Goal: Find specific fact: Find specific fact

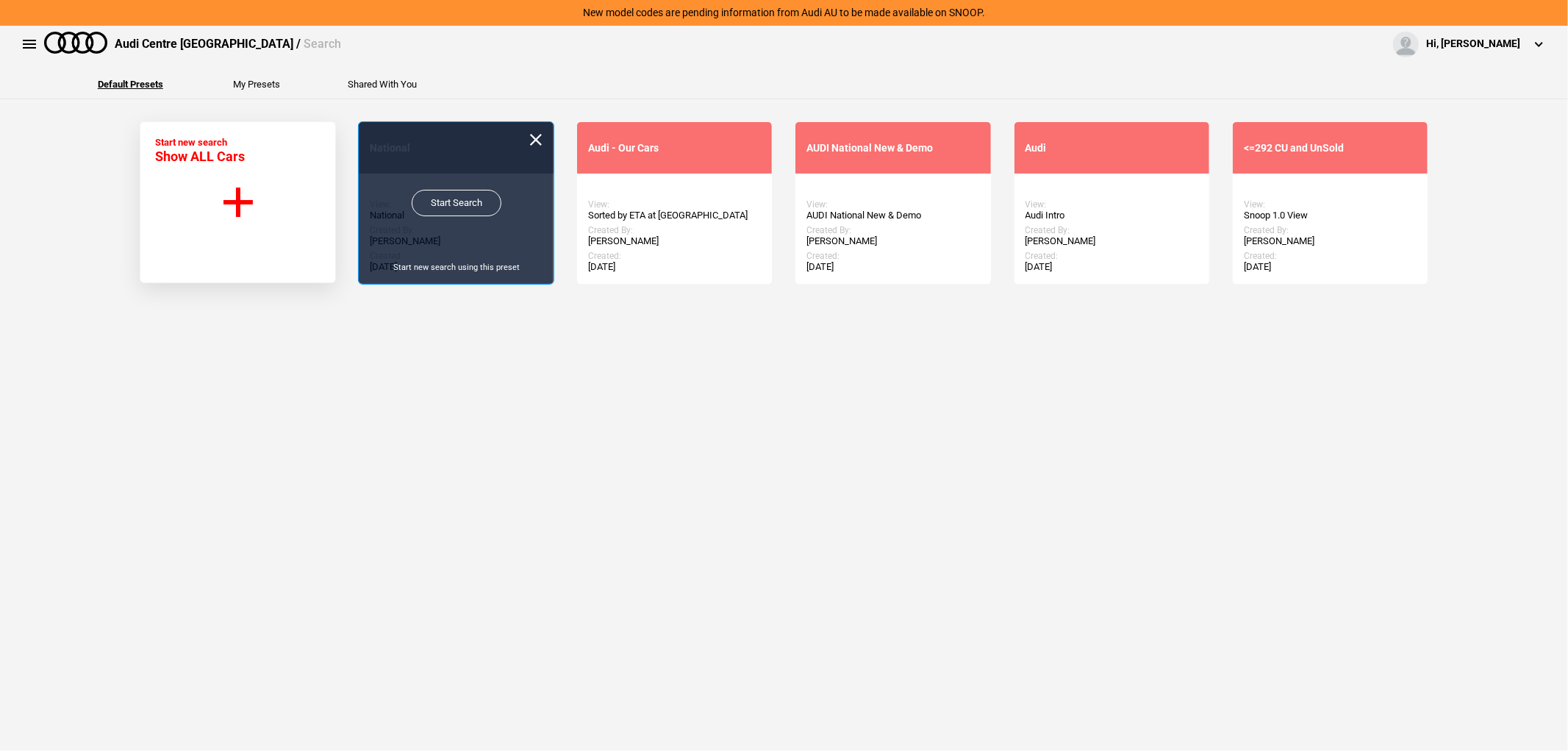
click at [469, 206] on link "Start Search" at bounding box center [456, 203] width 89 height 27
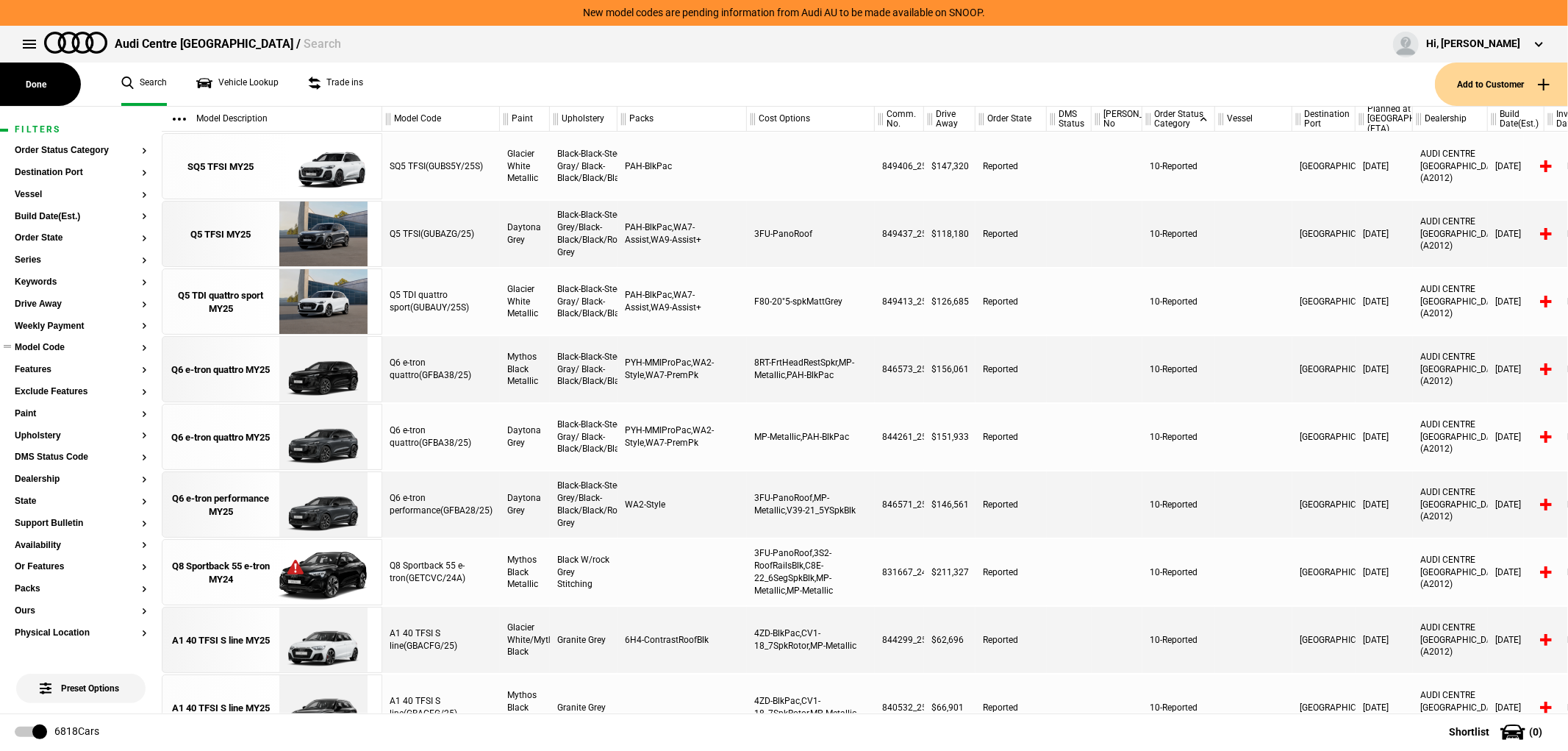
click at [52, 351] on button "Model Code" at bounding box center [81, 348] width 132 height 10
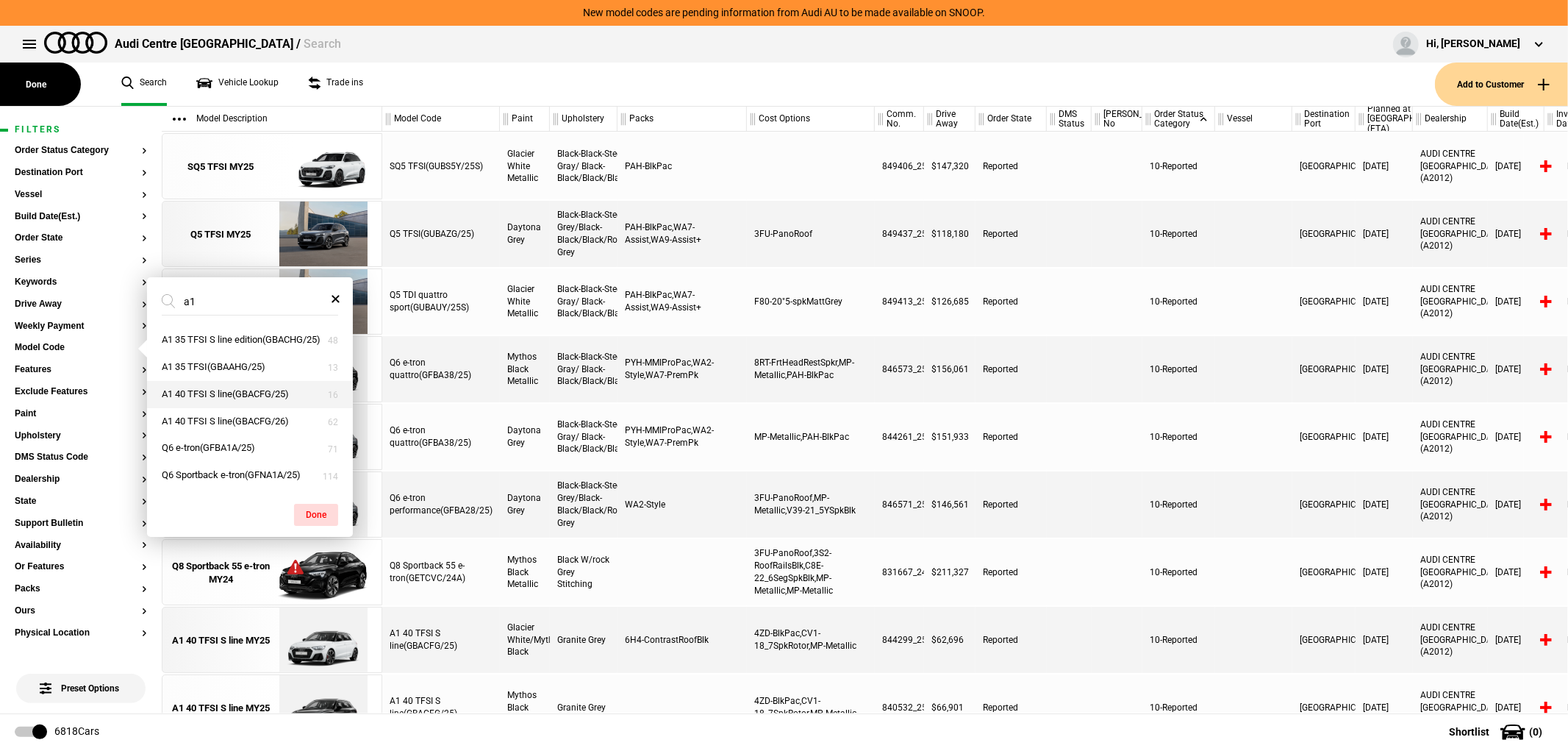
type input "a1"
click at [247, 407] on button "A1 40 TFSI S line(GBACFG/25)" at bounding box center [250, 395] width 206 height 28
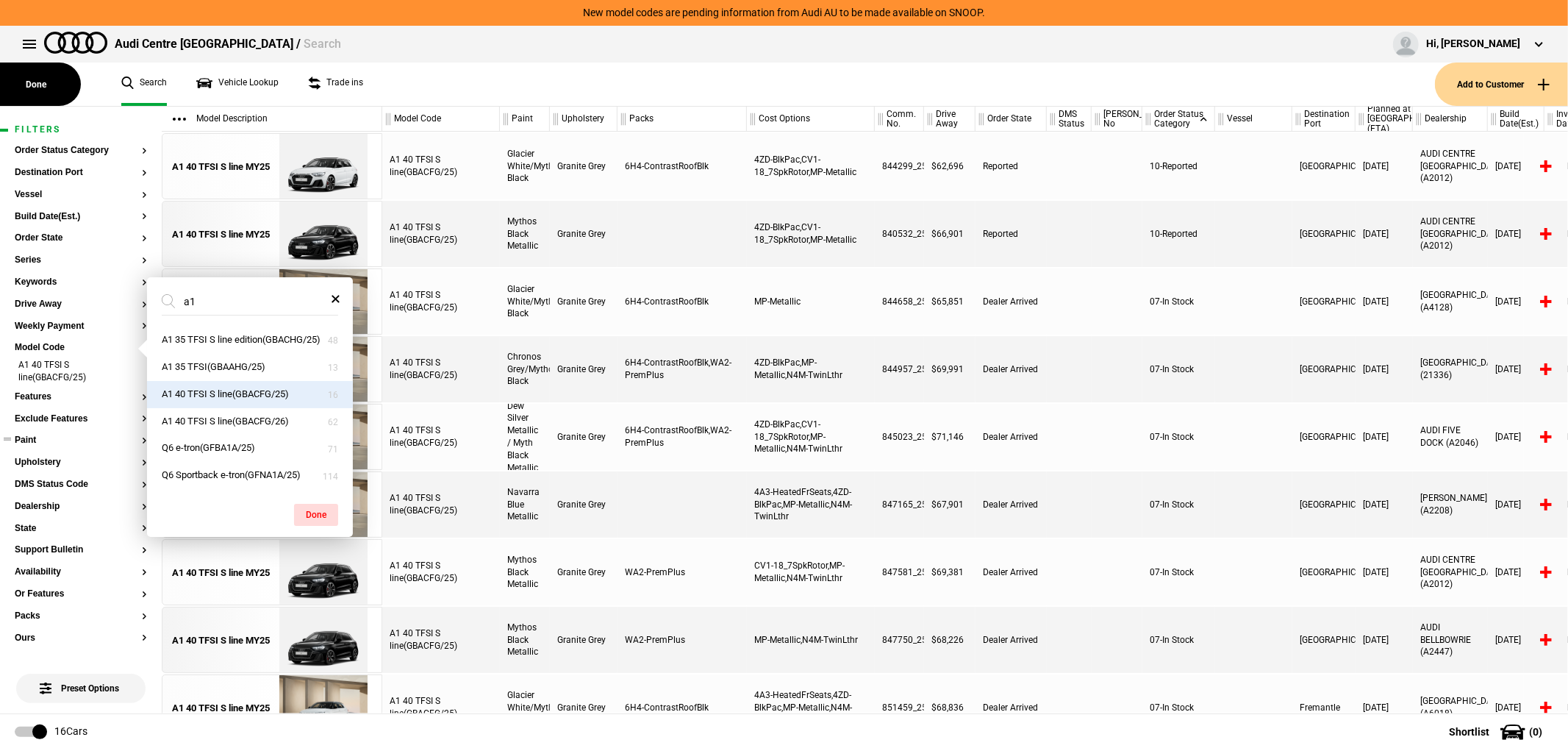
click at [83, 445] on button "Paint" at bounding box center [81, 441] width 132 height 10
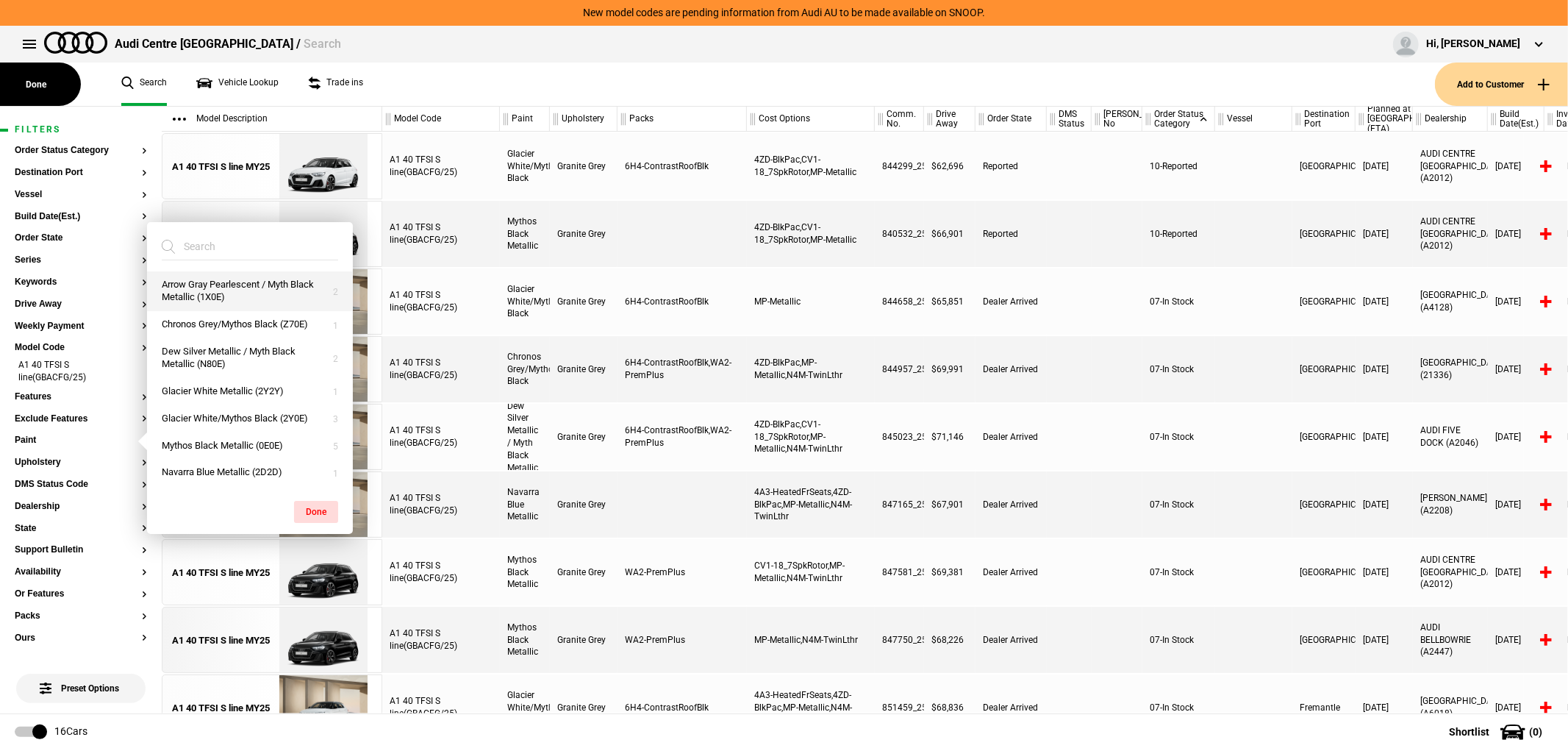
click at [260, 296] on button "Arrow Gray Pearlescent / Myth Black Metallic (1X0E)" at bounding box center [250, 292] width 206 height 40
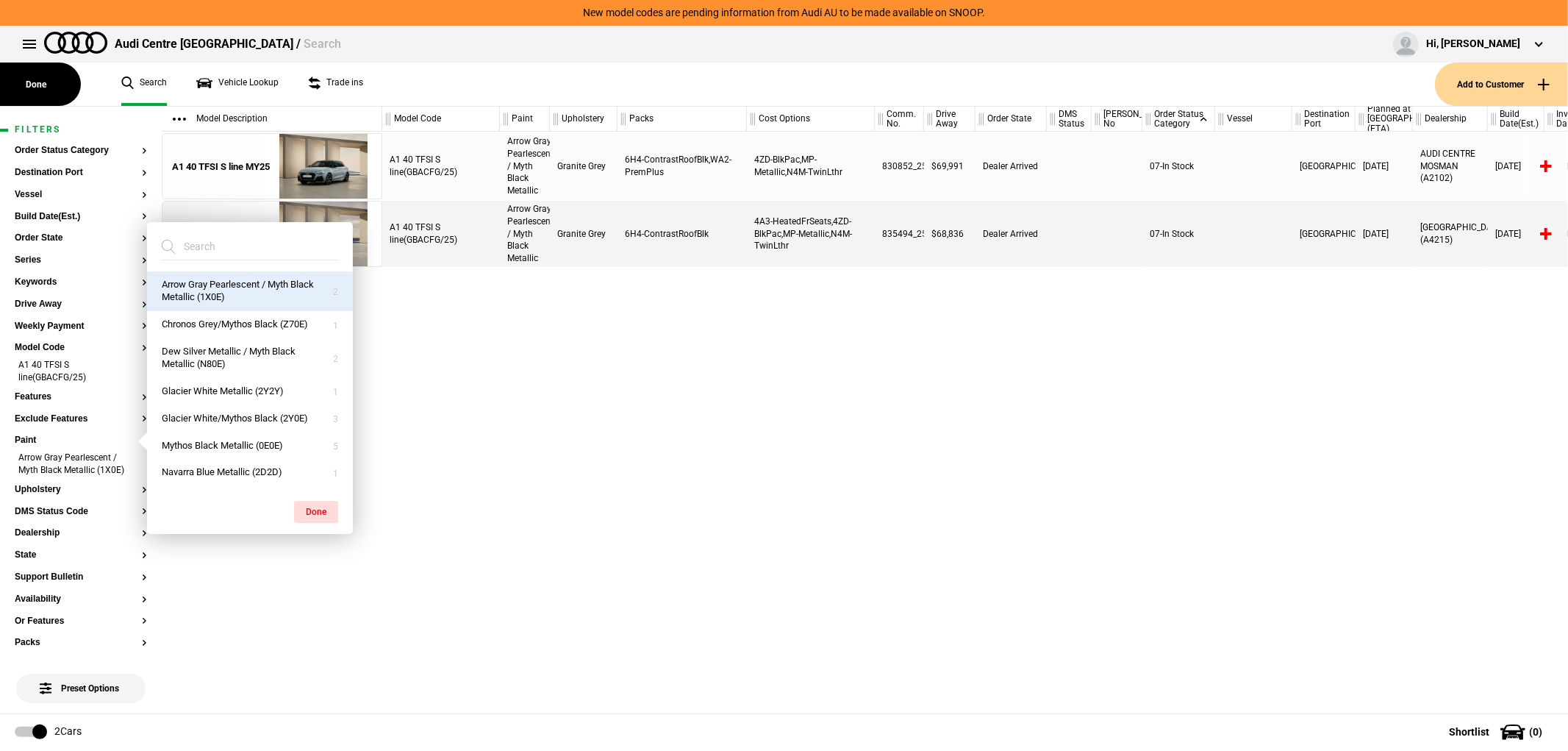
click at [1092, 416] on div "A1 40 TFSI S line(GBACFG/25) Arrow Gray Pearlescent / Myth Black Metallic Grani…" at bounding box center [975, 422] width 1186 height 582
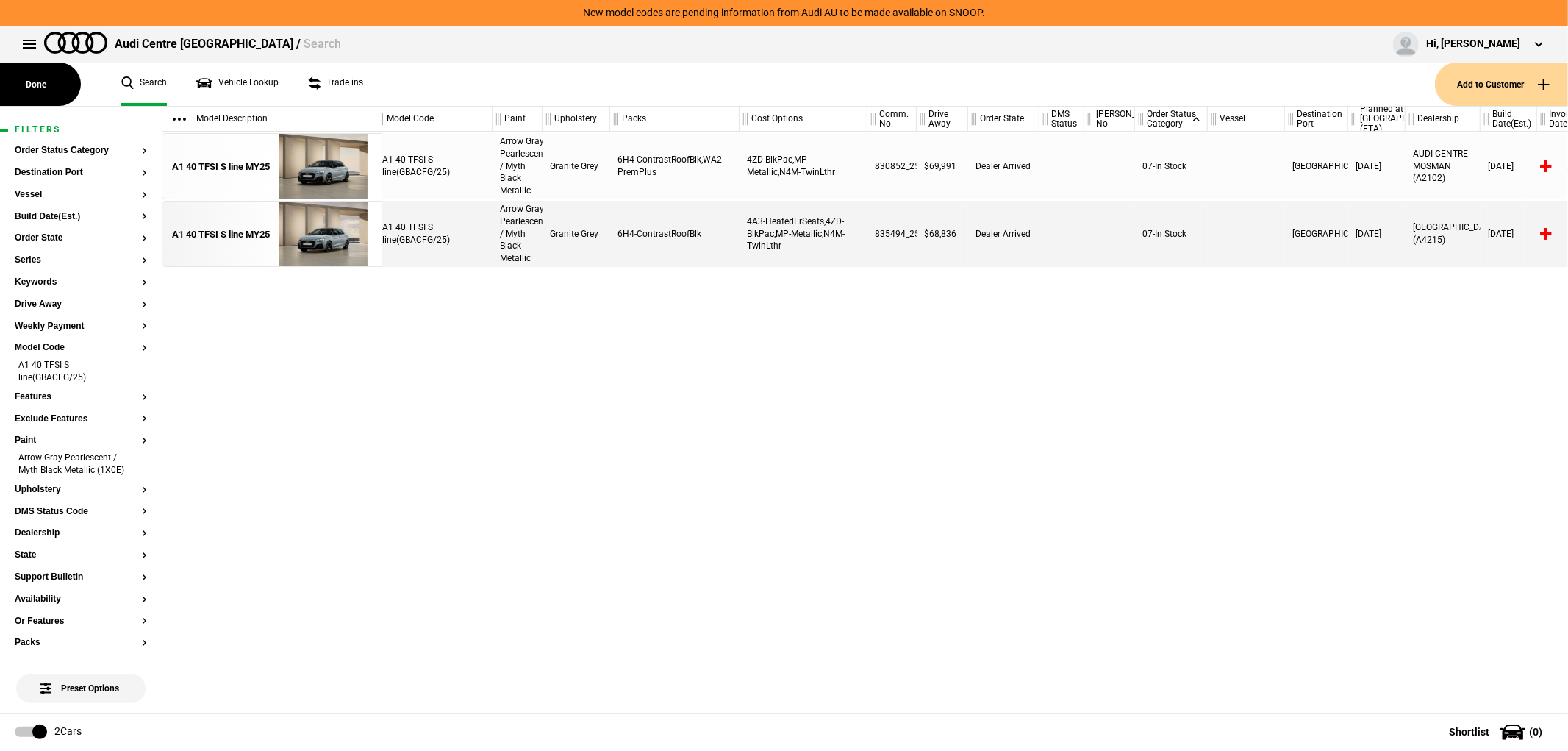
scroll to position [0, 8]
click at [297, 232] on img at bounding box center [323, 234] width 102 height 66
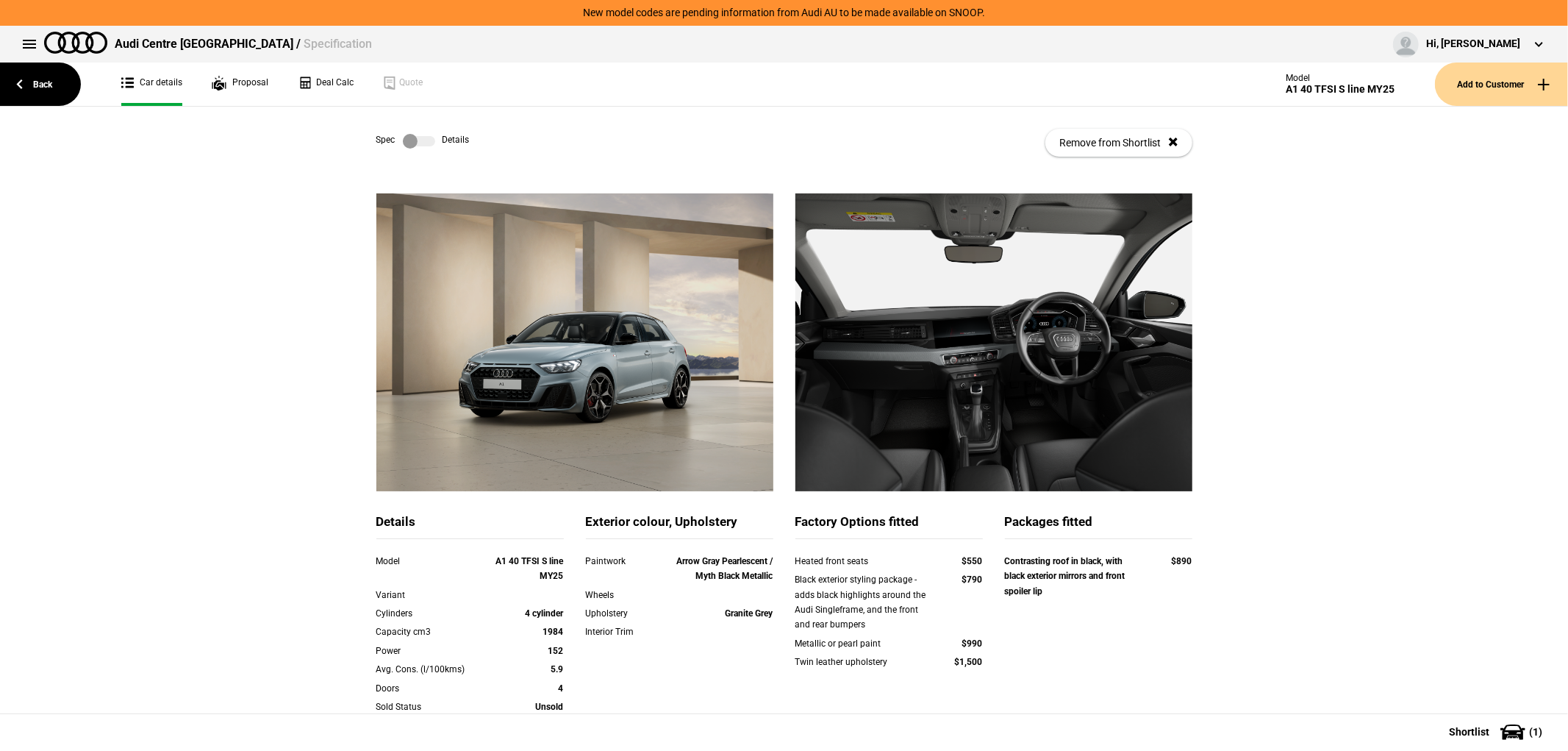
click at [422, 144] on label at bounding box center [419, 141] width 33 height 15
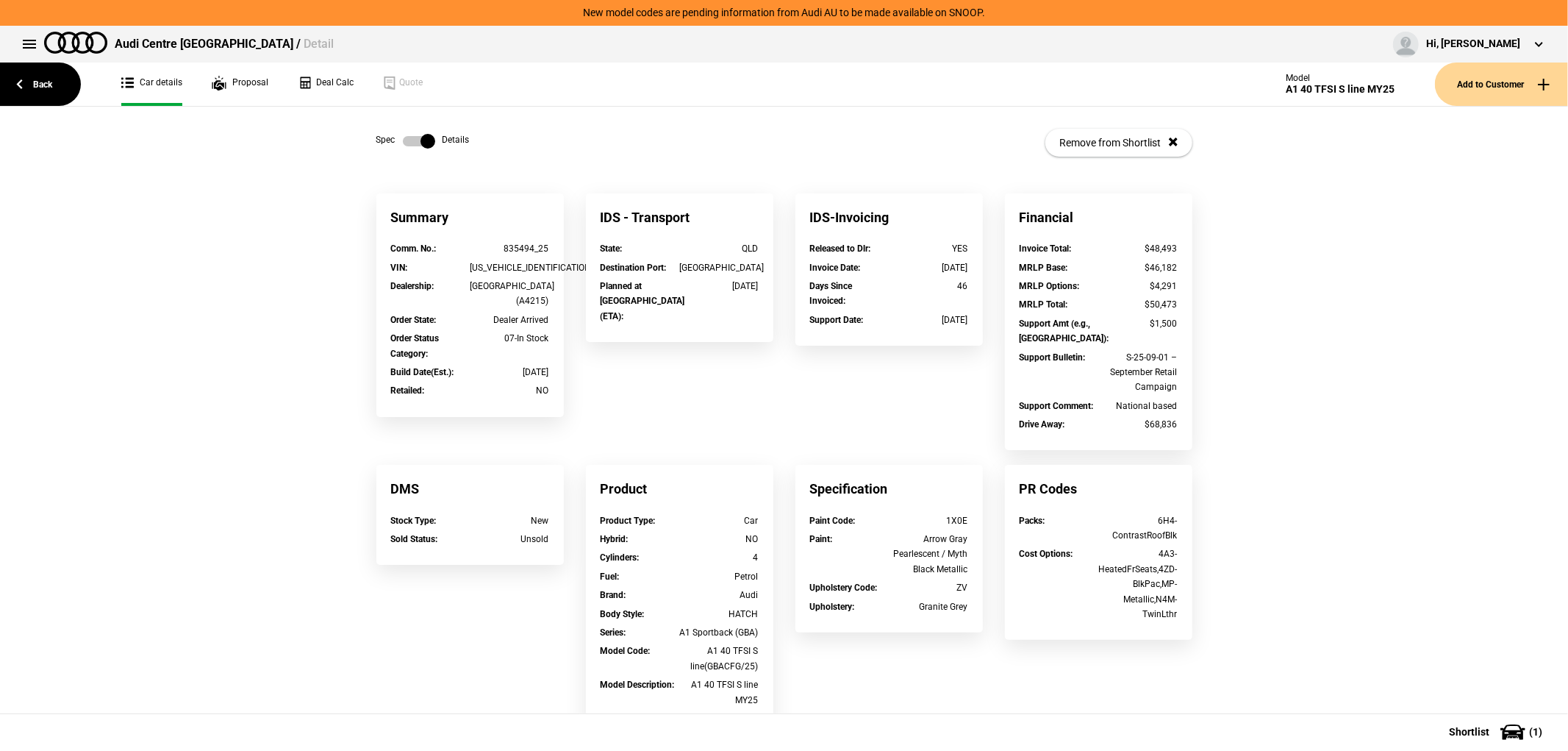
click at [509, 266] on div "WAUZZZGBXSR045080" at bounding box center [509, 268] width 79 height 15
copy div "WAUZZZGBXSR045080"
click at [23, 95] on link "Back" at bounding box center [40, 84] width 81 height 43
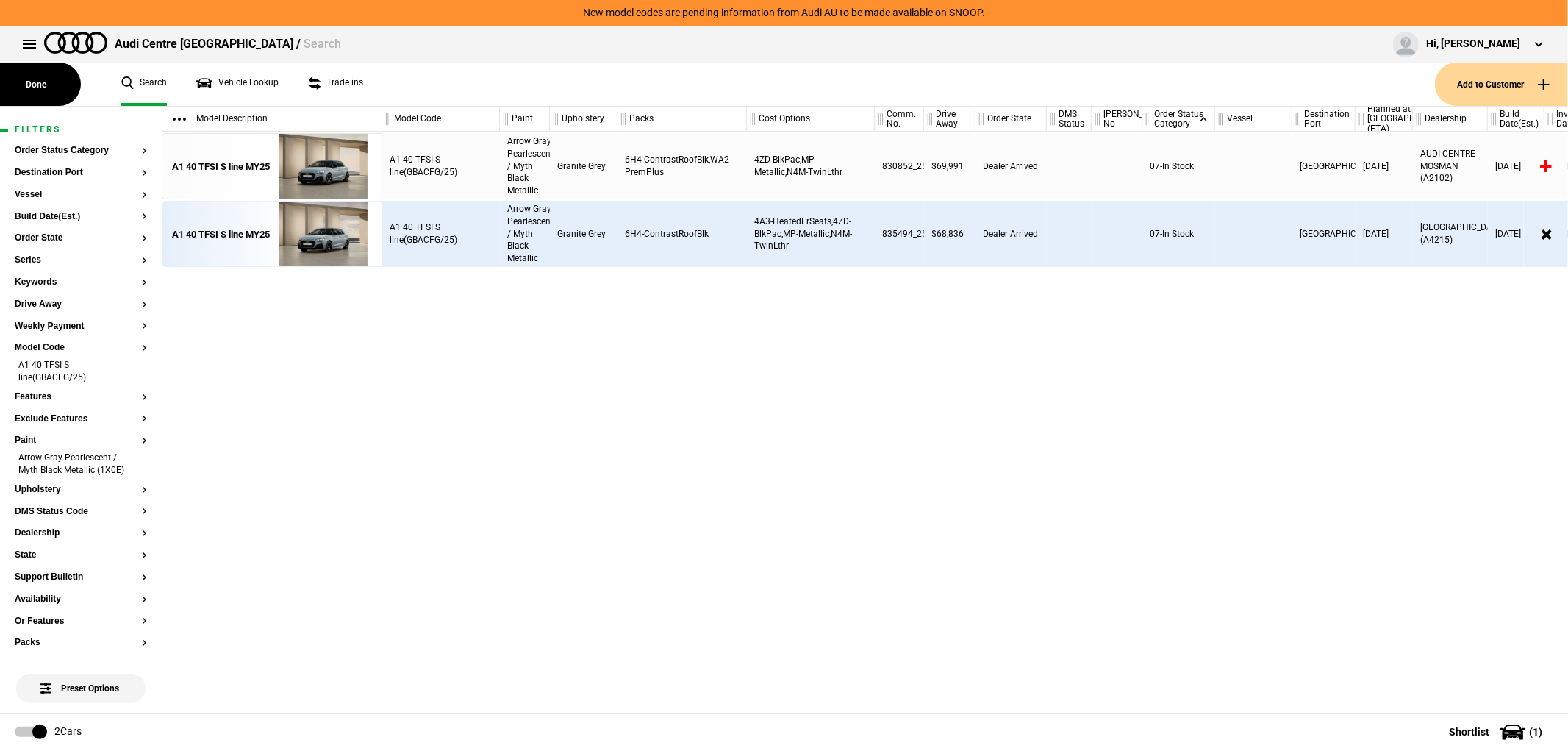
scroll to position [0, 8]
click at [135, 370] on article "Filters Order Status Category Destination Port Vessel Build Date(Est.) Order St…" at bounding box center [81, 570] width 162 height 926
click at [129, 374] on li "A1 40 TFSI S line(GBACFG/25)" at bounding box center [81, 372] width 132 height 28
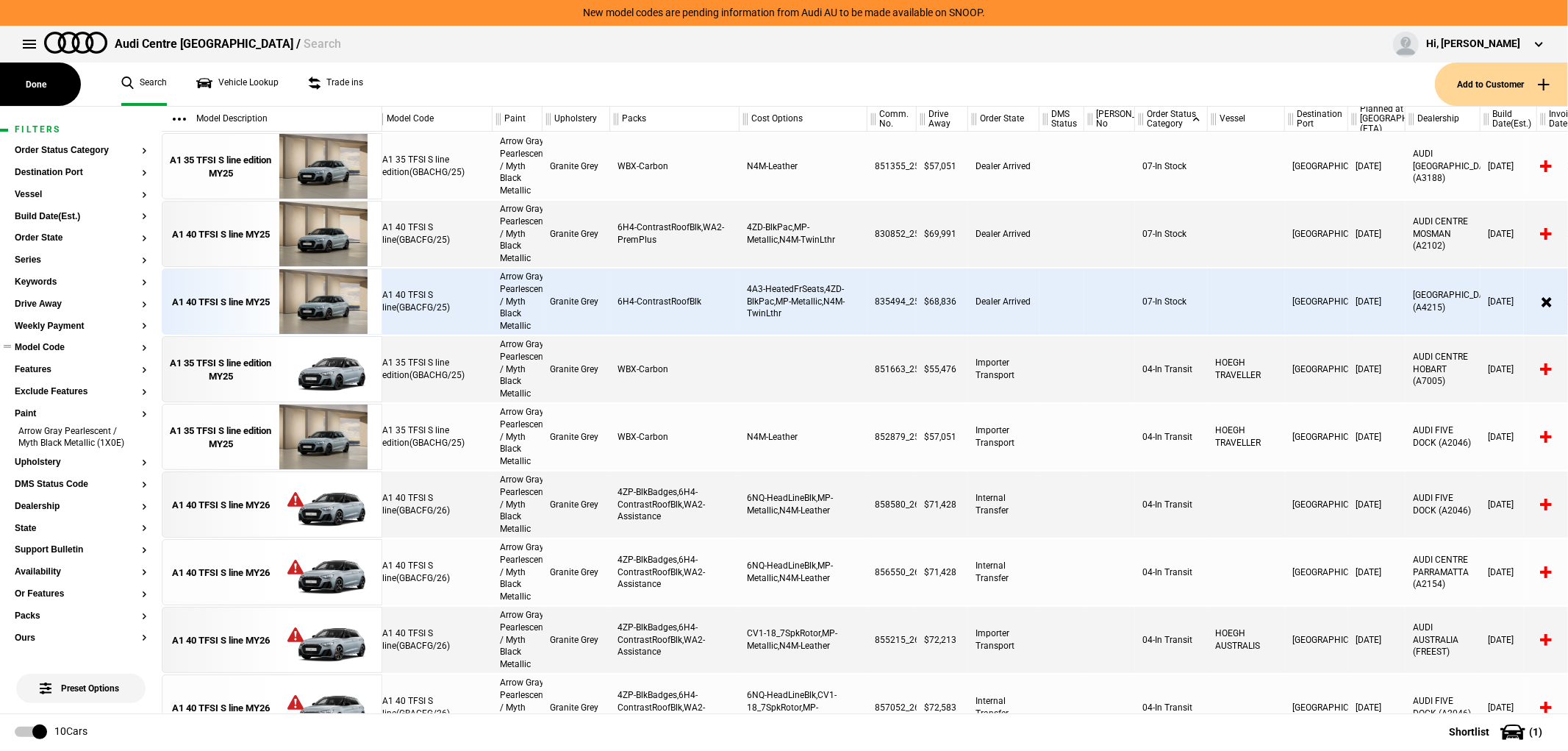
click at [63, 349] on button "Model Code" at bounding box center [81, 348] width 132 height 10
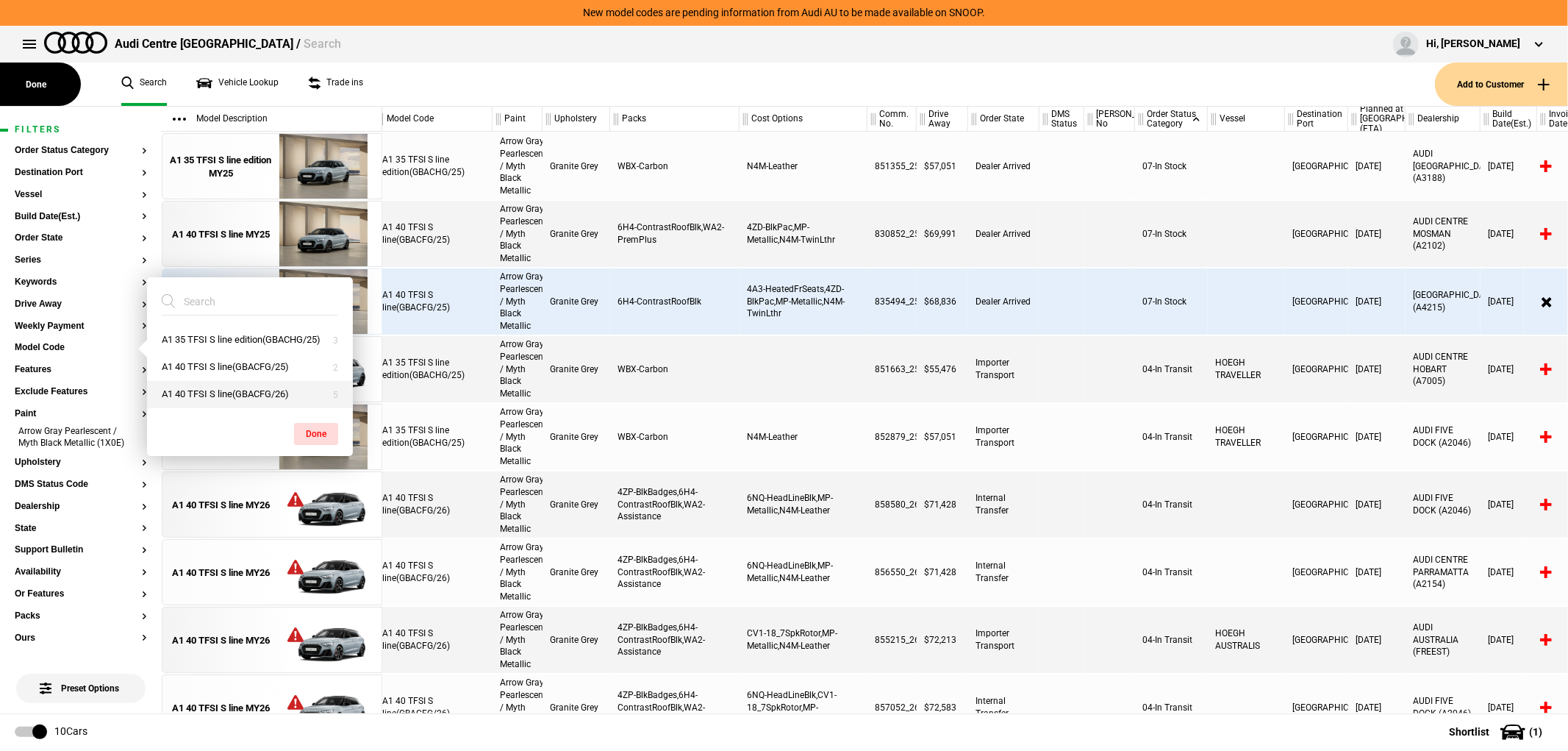
click at [229, 408] on button "A1 40 TFSI S line(GBACFG/26)" at bounding box center [250, 395] width 206 height 28
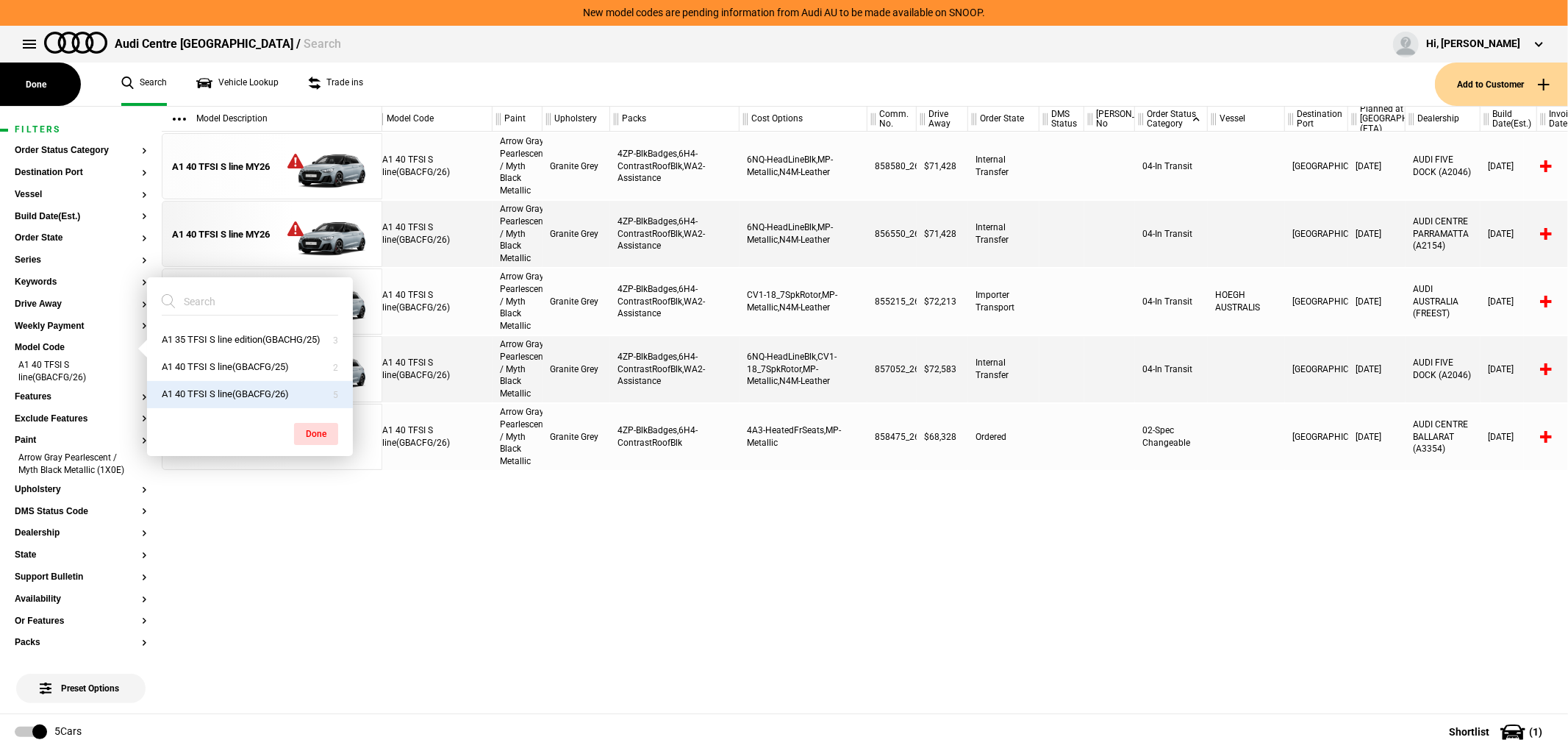
click at [925, 600] on div "A1 40 TFSI S line(GBACFG/26) Arrow Gray Pearlescent / Myth Black Metallic Grani…" at bounding box center [975, 422] width 1186 height 582
